Goal: Transaction & Acquisition: Purchase product/service

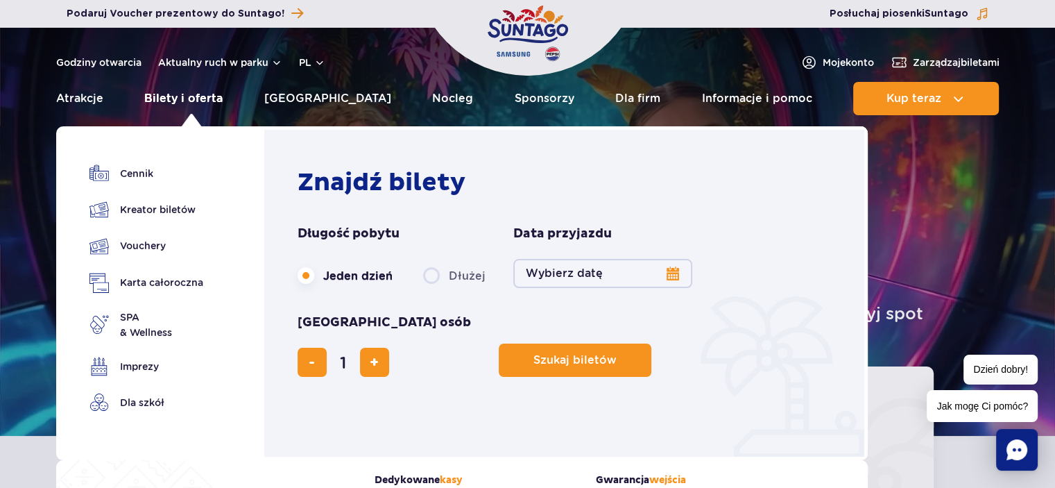
click at [174, 96] on link "Bilety i oferta" at bounding box center [183, 98] width 78 height 33
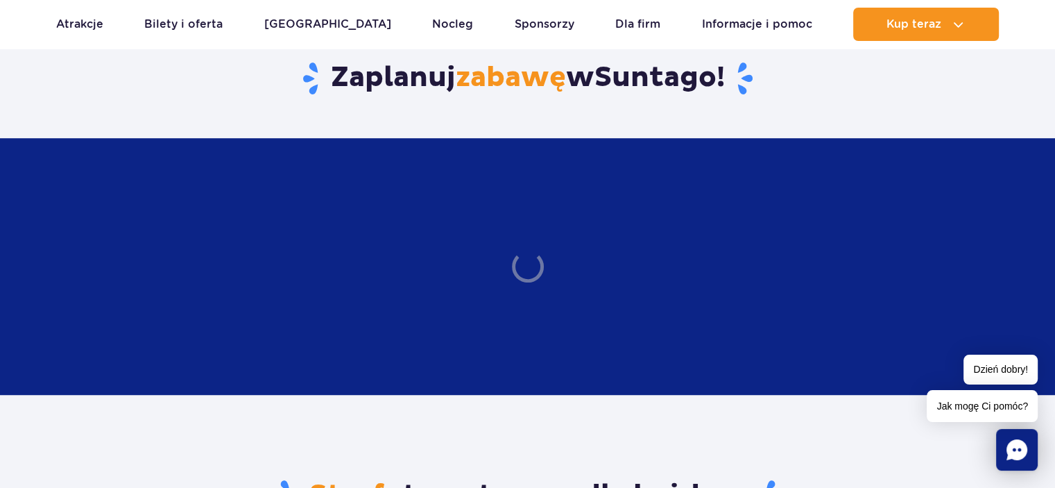
scroll to position [916, 0]
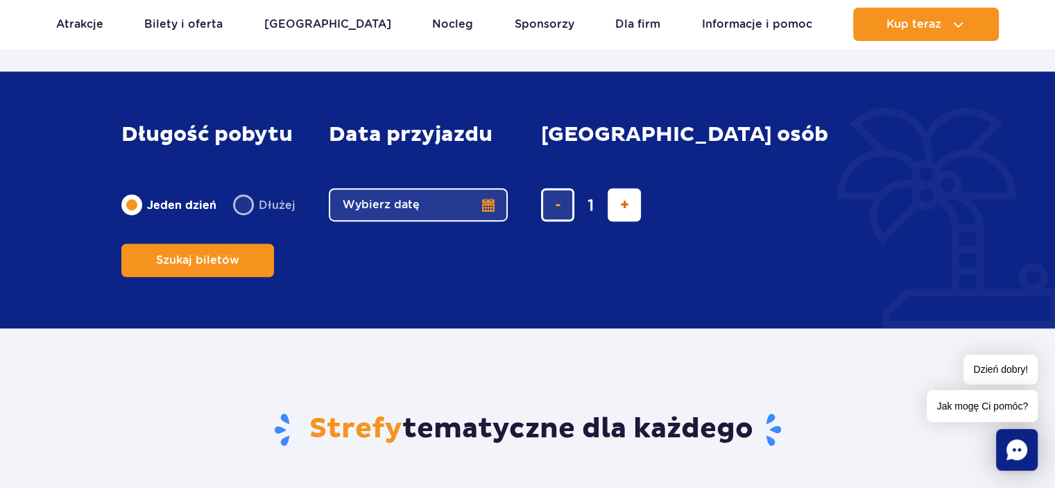
drag, startPoint x: 1064, startPoint y: 191, endPoint x: 622, endPoint y: 230, distance: 443.6
click at [622, 205] on span "dodaj bilet" at bounding box center [624, 205] width 9 height 0
type input "2"
click at [274, 243] on button "Szukaj biletów" at bounding box center [197, 259] width 153 height 33
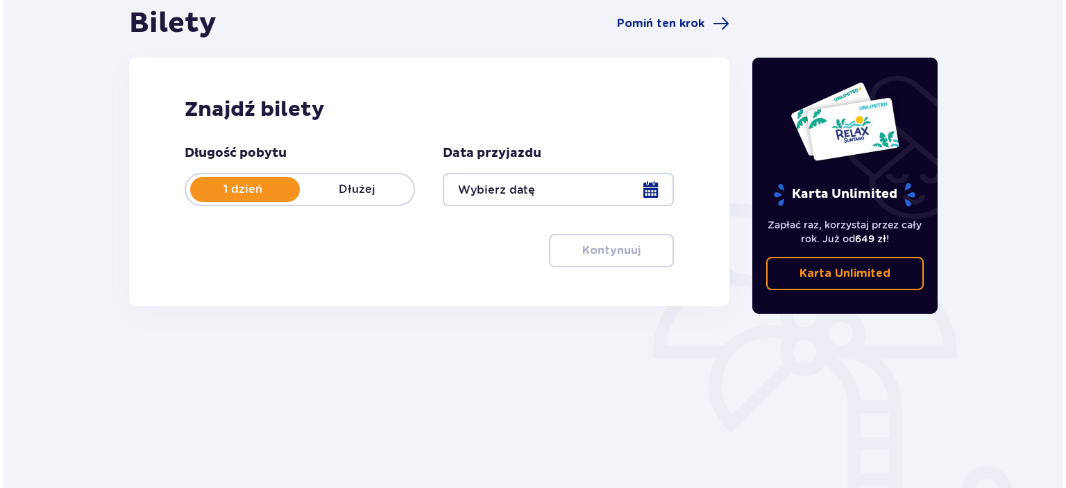
scroll to position [139, 0]
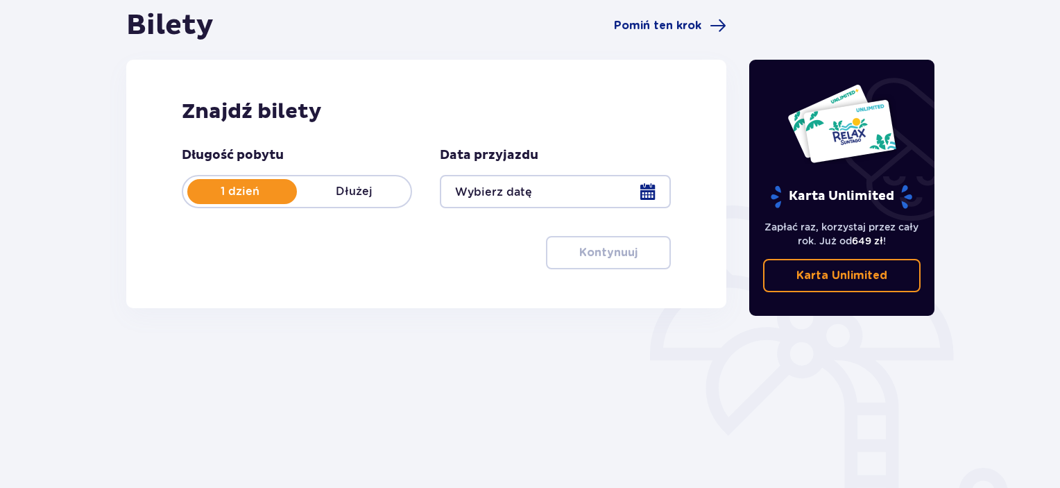
click at [650, 194] on div at bounding box center [555, 191] width 230 height 33
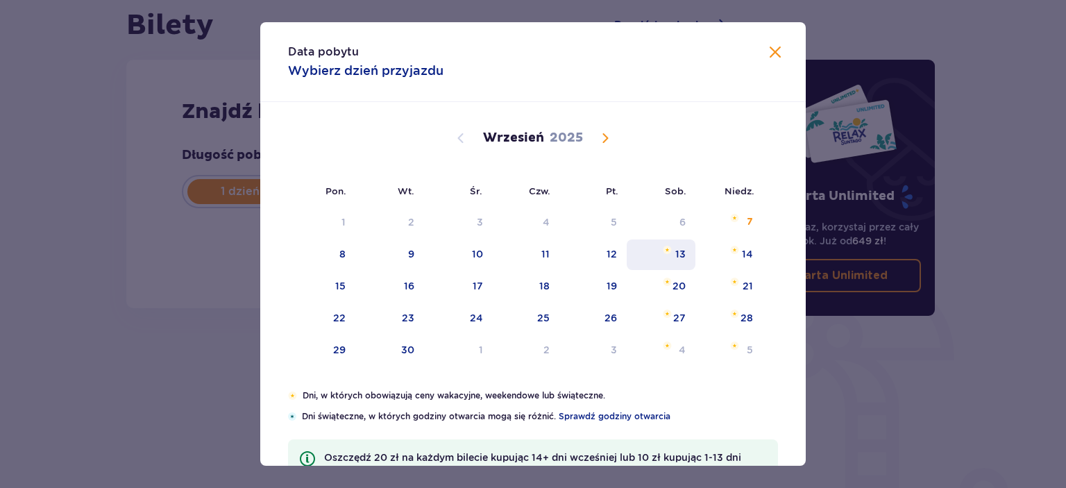
click at [685, 258] on div "13" at bounding box center [660, 254] width 69 height 31
click at [663, 248] on img "sobota, 13 września 2025" at bounding box center [666, 250] width 9 height 8
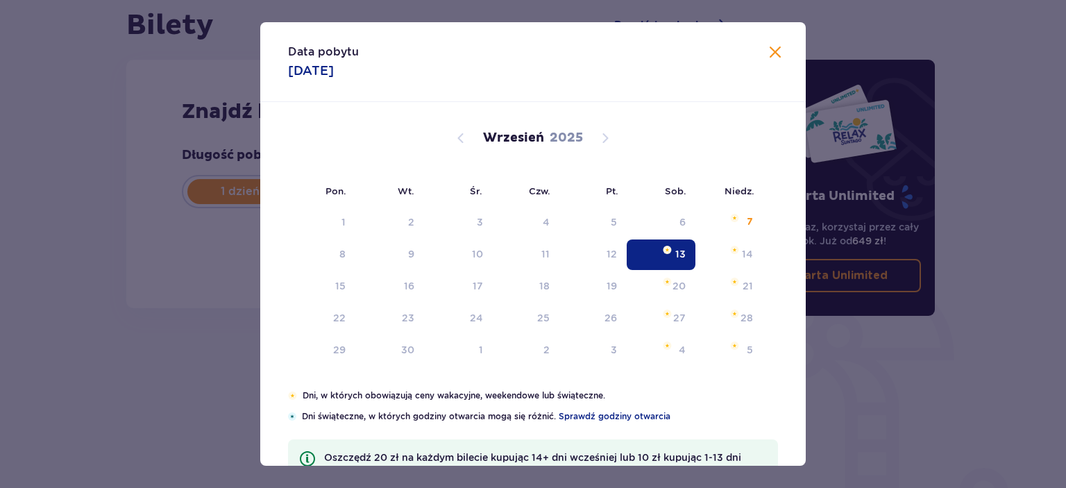
type input "13.09.25"
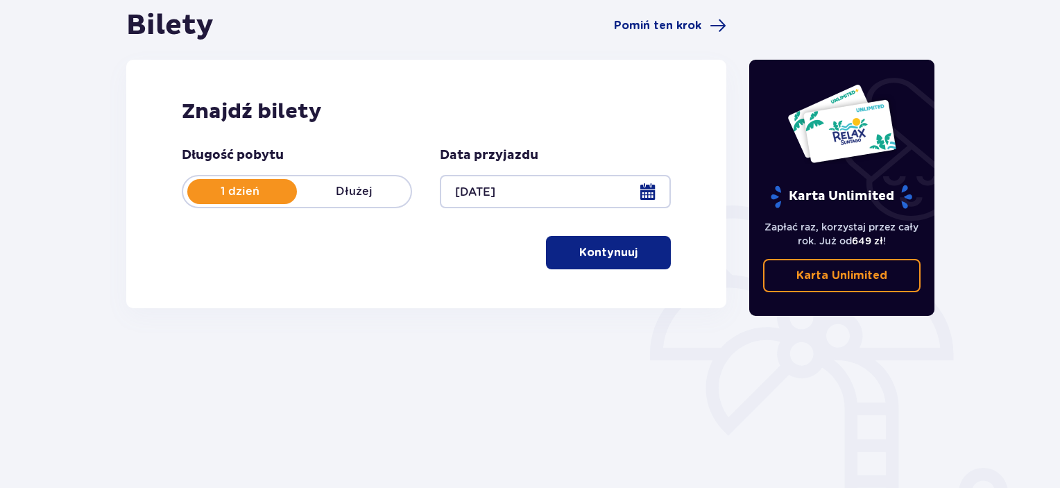
click at [636, 255] on span "button" at bounding box center [640, 252] width 17 height 17
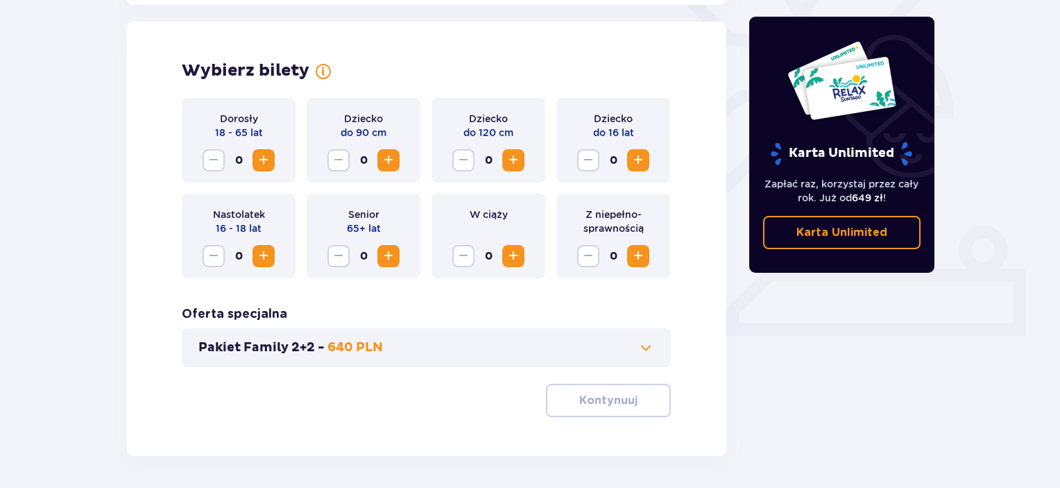
scroll to position [386, 0]
